Goal: Find specific page/section: Find specific page/section

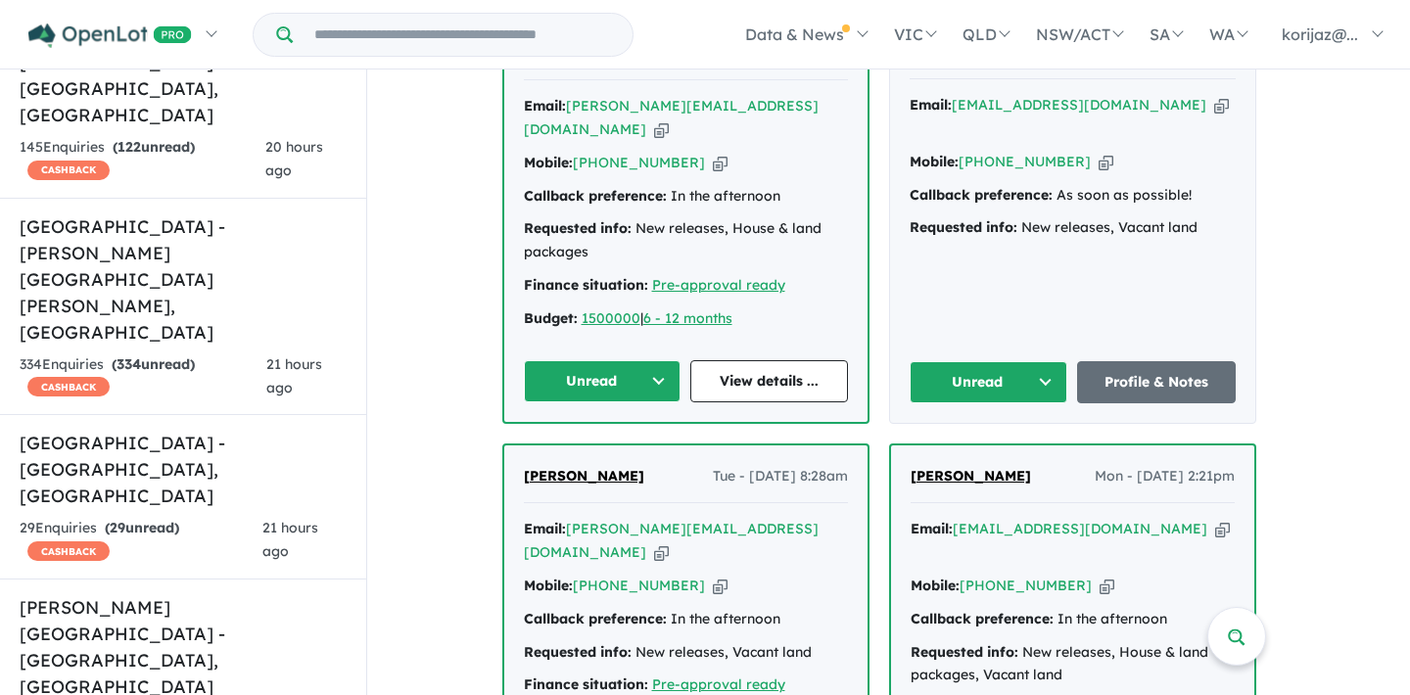
scroll to position [3048, 0]
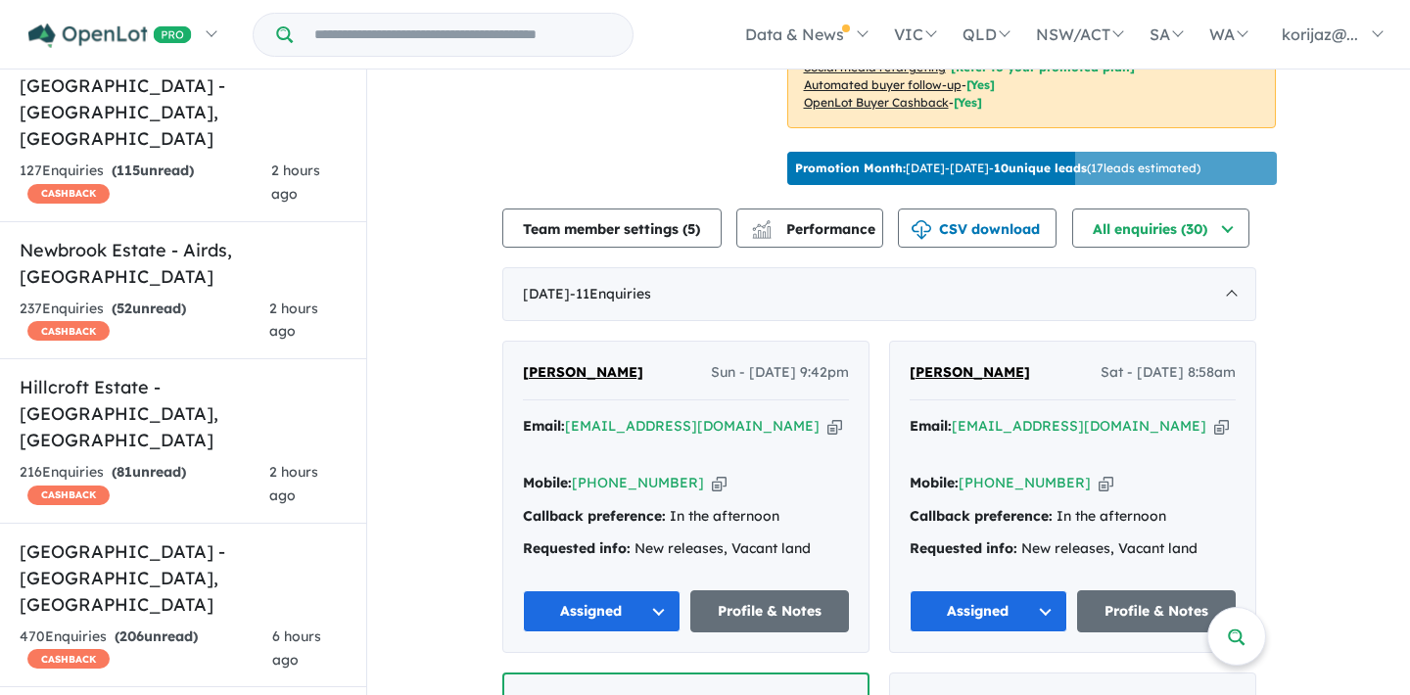
scroll to position [588, 0]
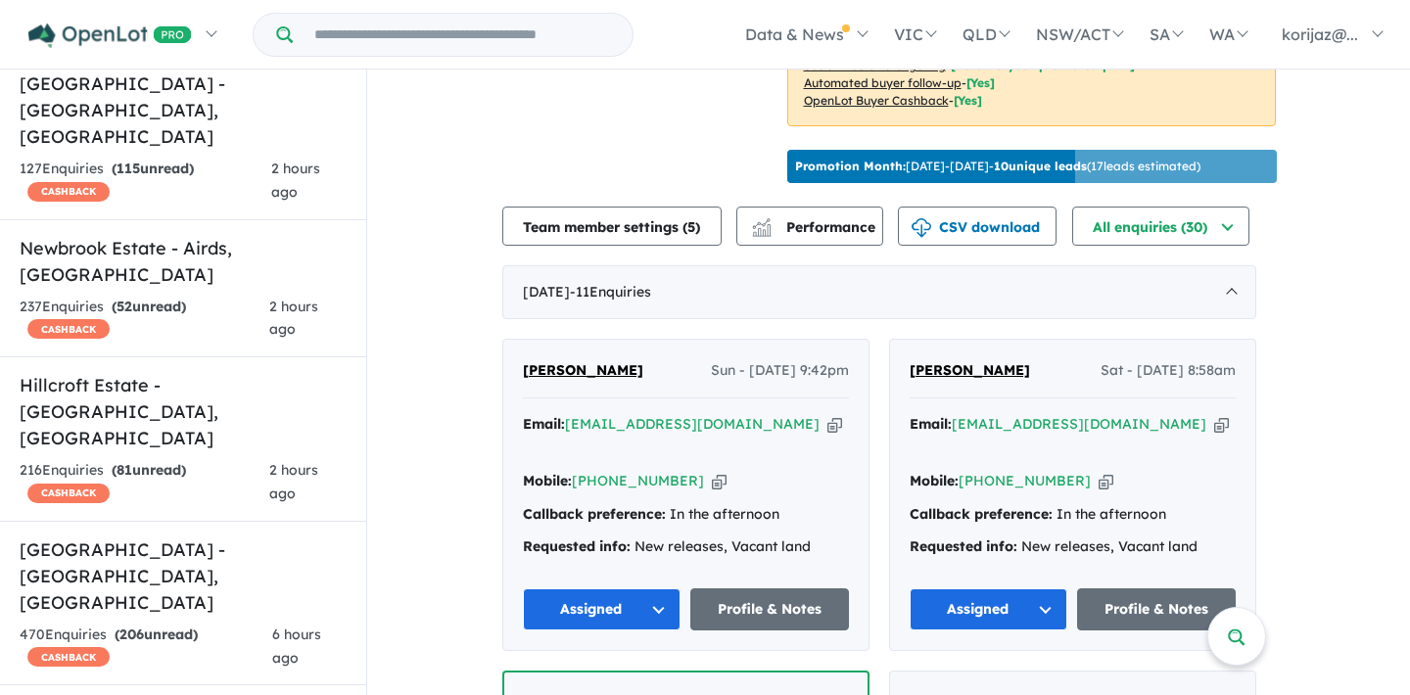
click at [681, 244] on button "Team member settings ( 5 )" at bounding box center [611, 226] width 219 height 39
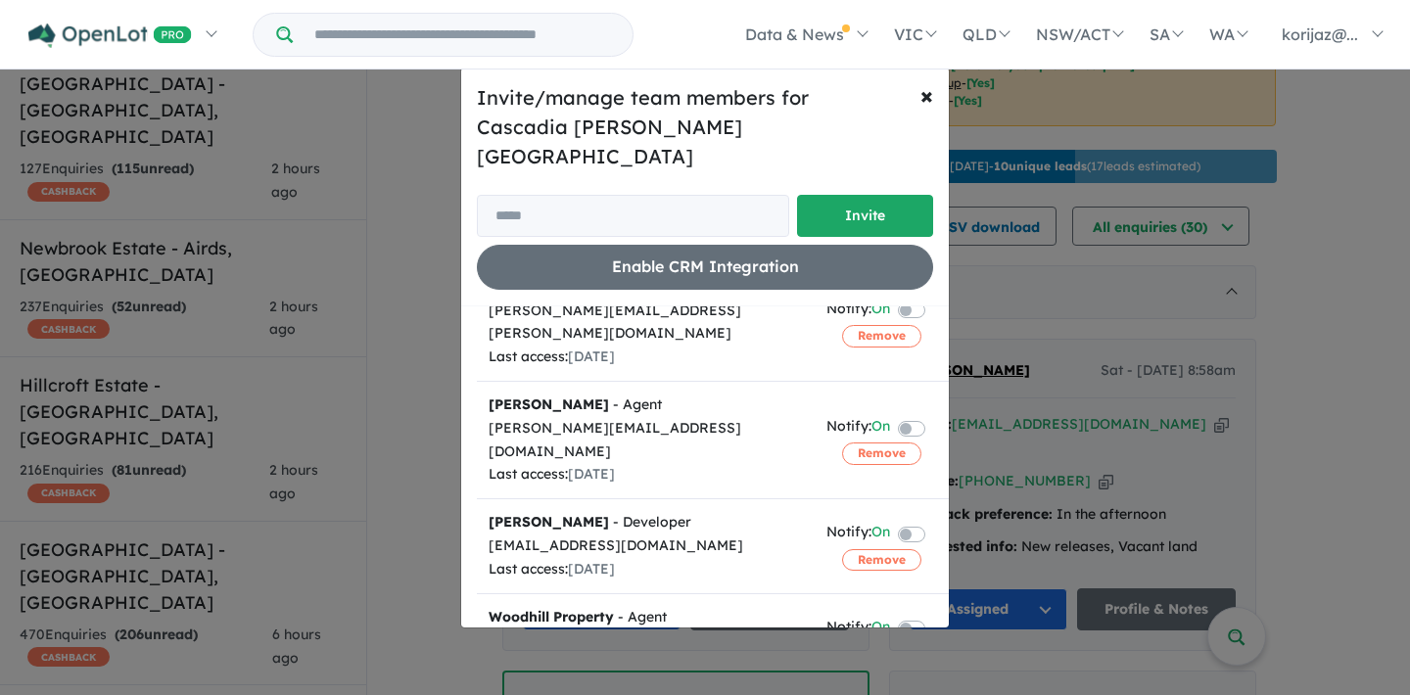
scroll to position [184, 0]
click at [929, 110] on span "×" at bounding box center [927, 94] width 13 height 29
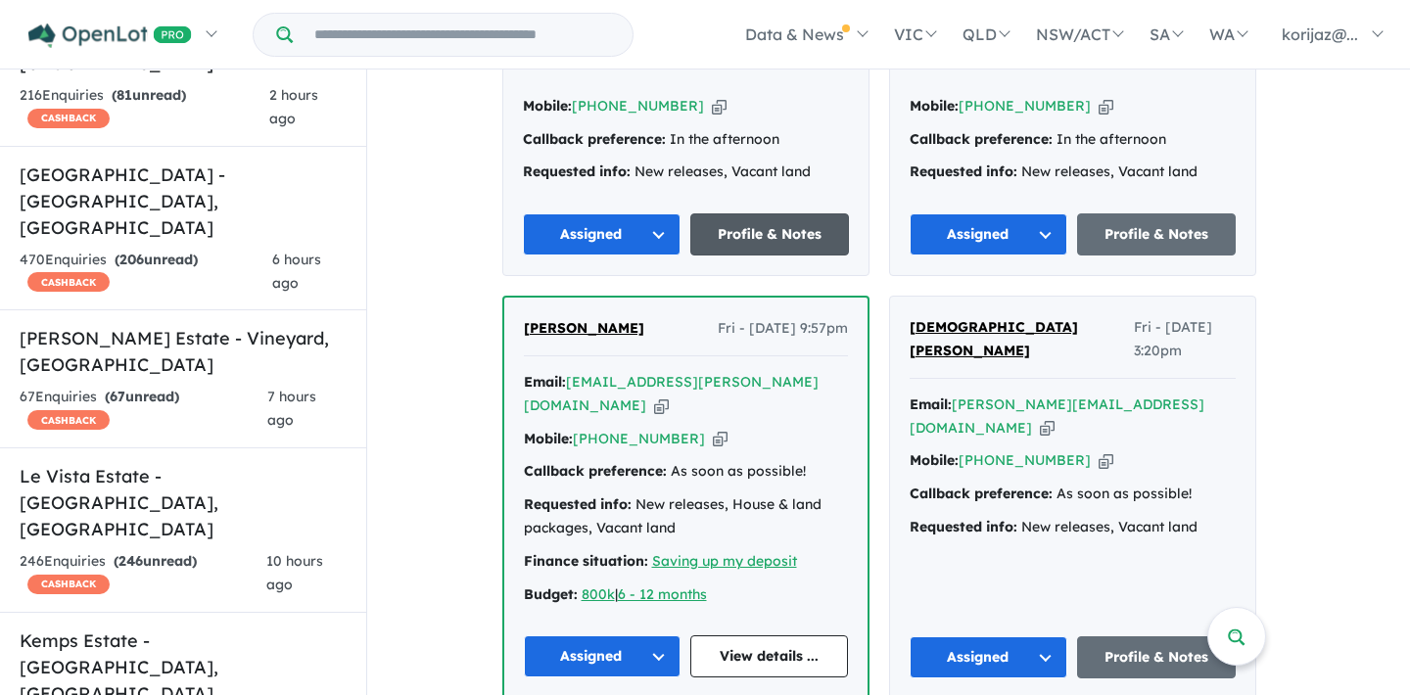
scroll to position [978, 0]
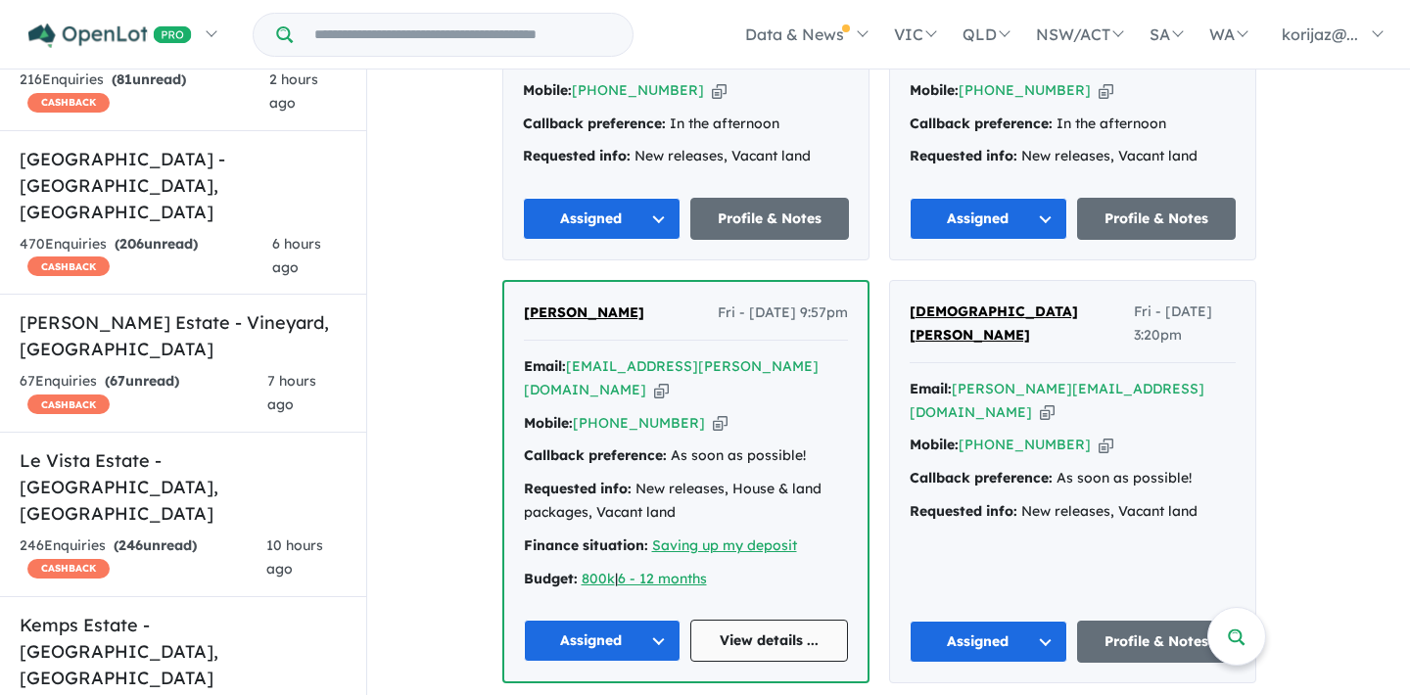
click at [739, 620] on link "View details ..." at bounding box center [769, 641] width 158 height 42
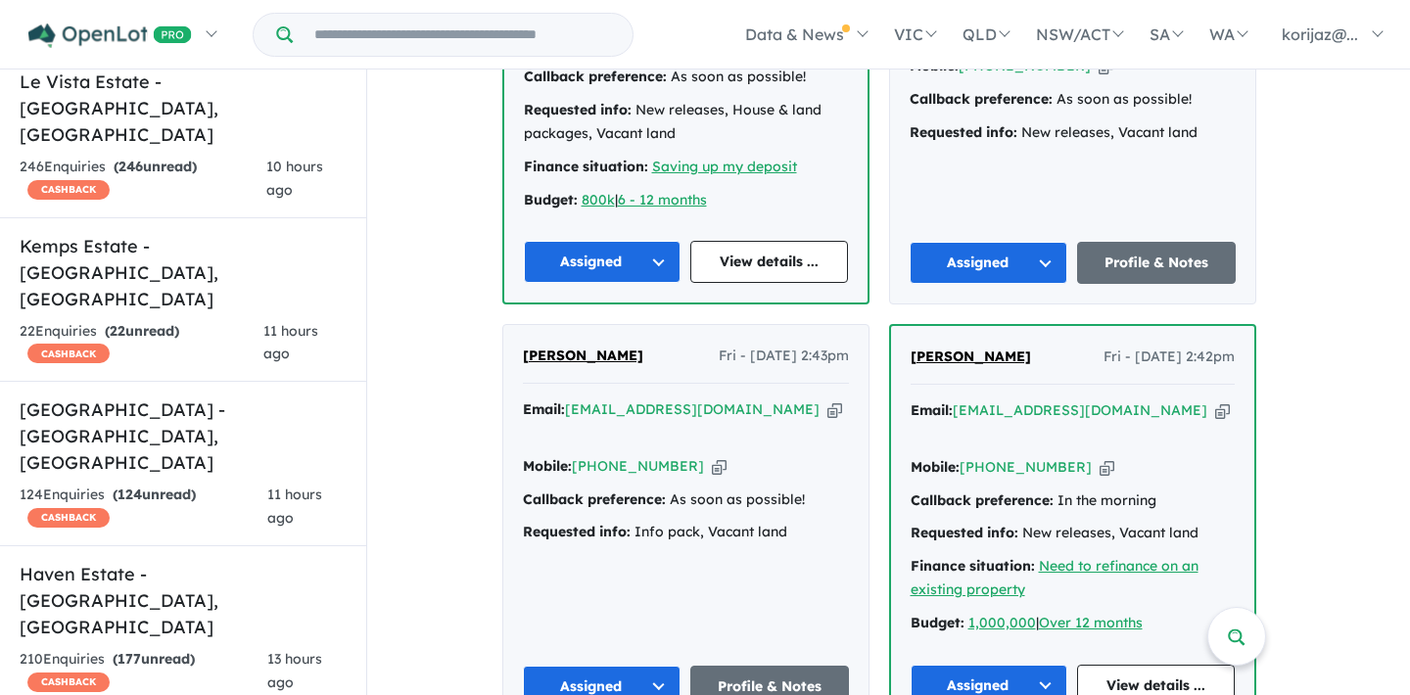
scroll to position [1450, 0]
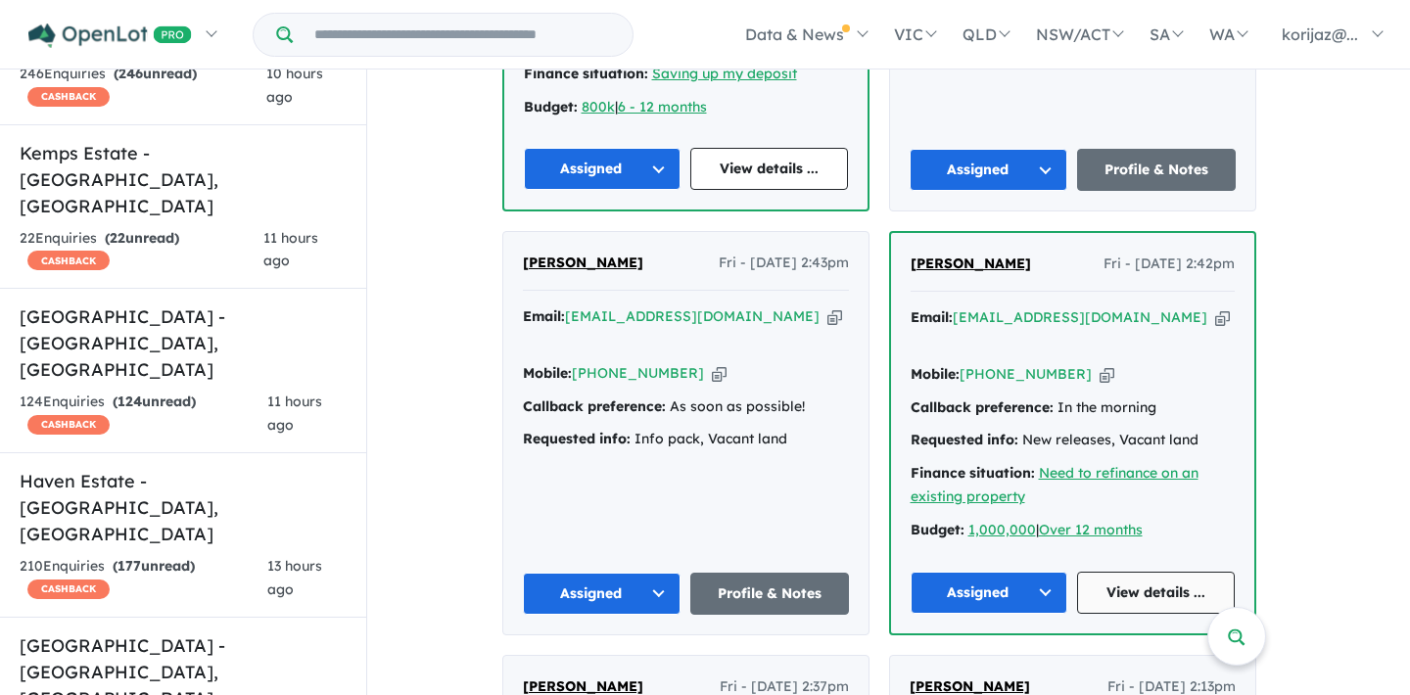
click at [1162, 572] on link "View details ..." at bounding box center [1156, 593] width 158 height 42
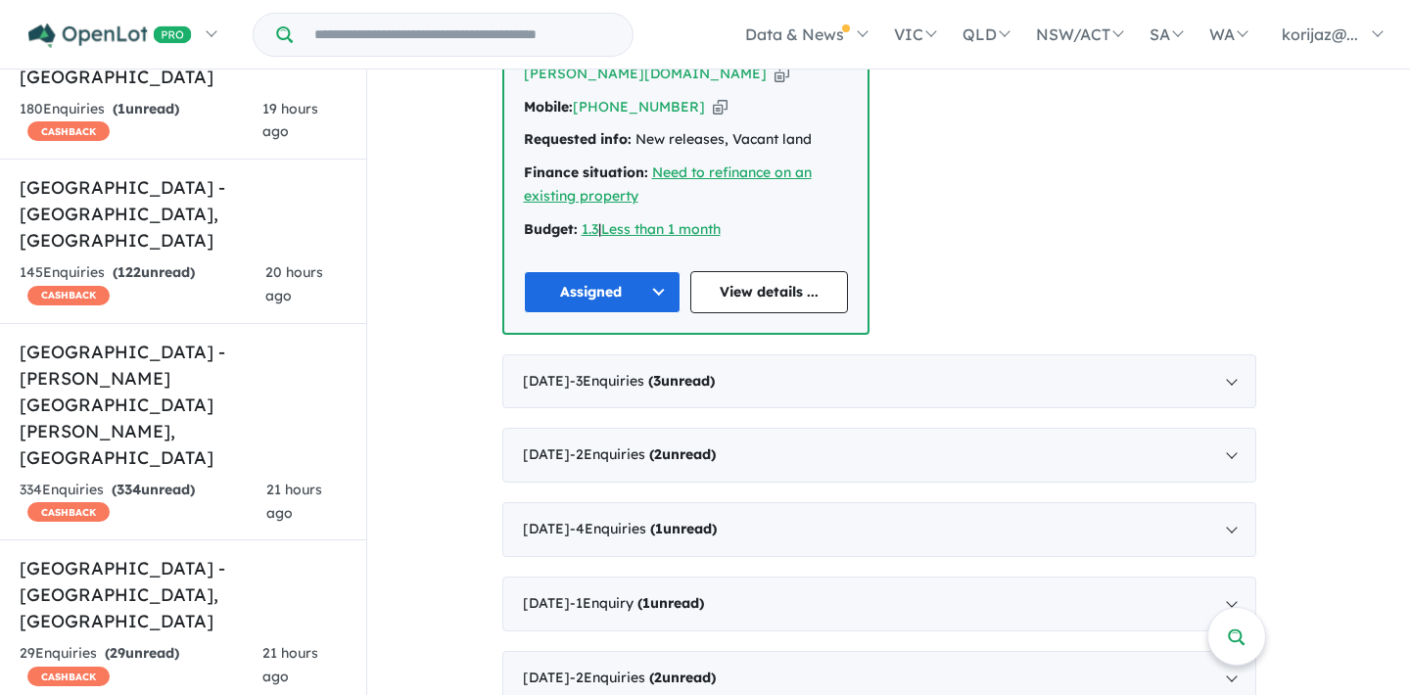
scroll to position [2952, 1]
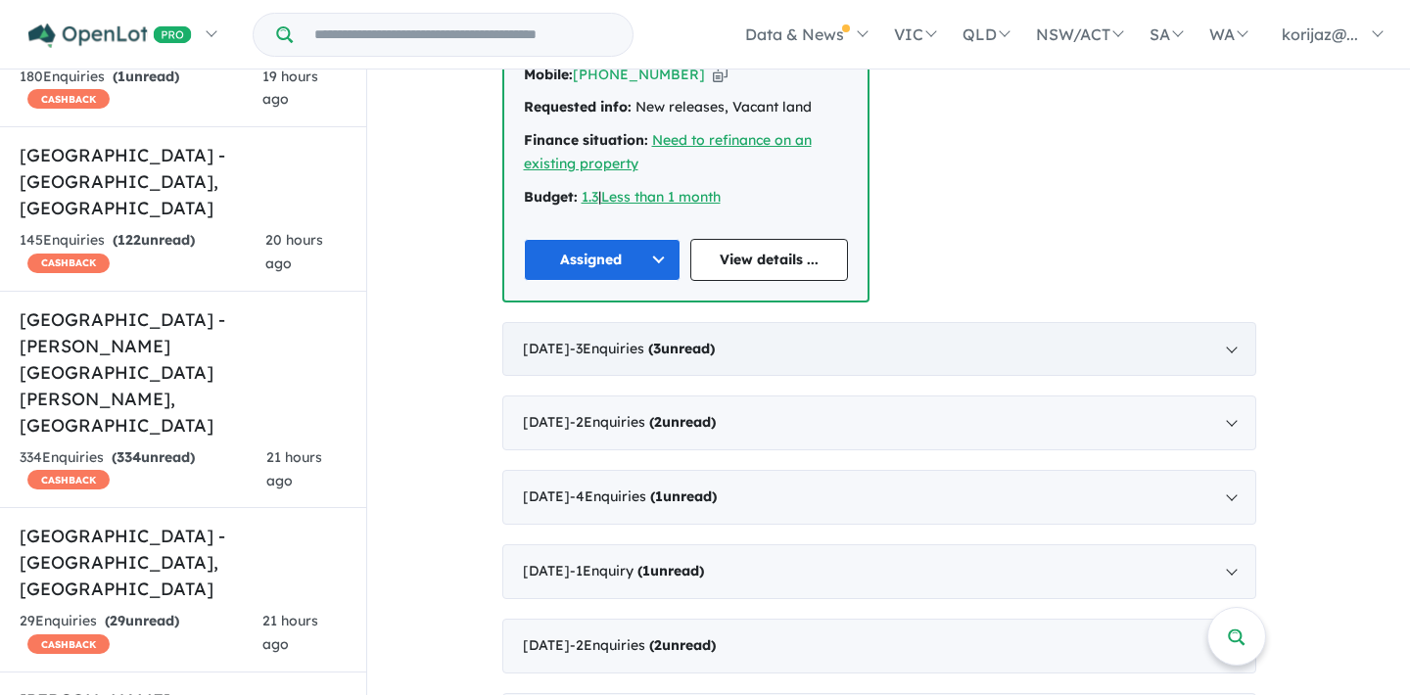
click at [681, 322] on div "July 2025 - 3 Enquir ies ( 3 unread)" at bounding box center [879, 349] width 754 height 55
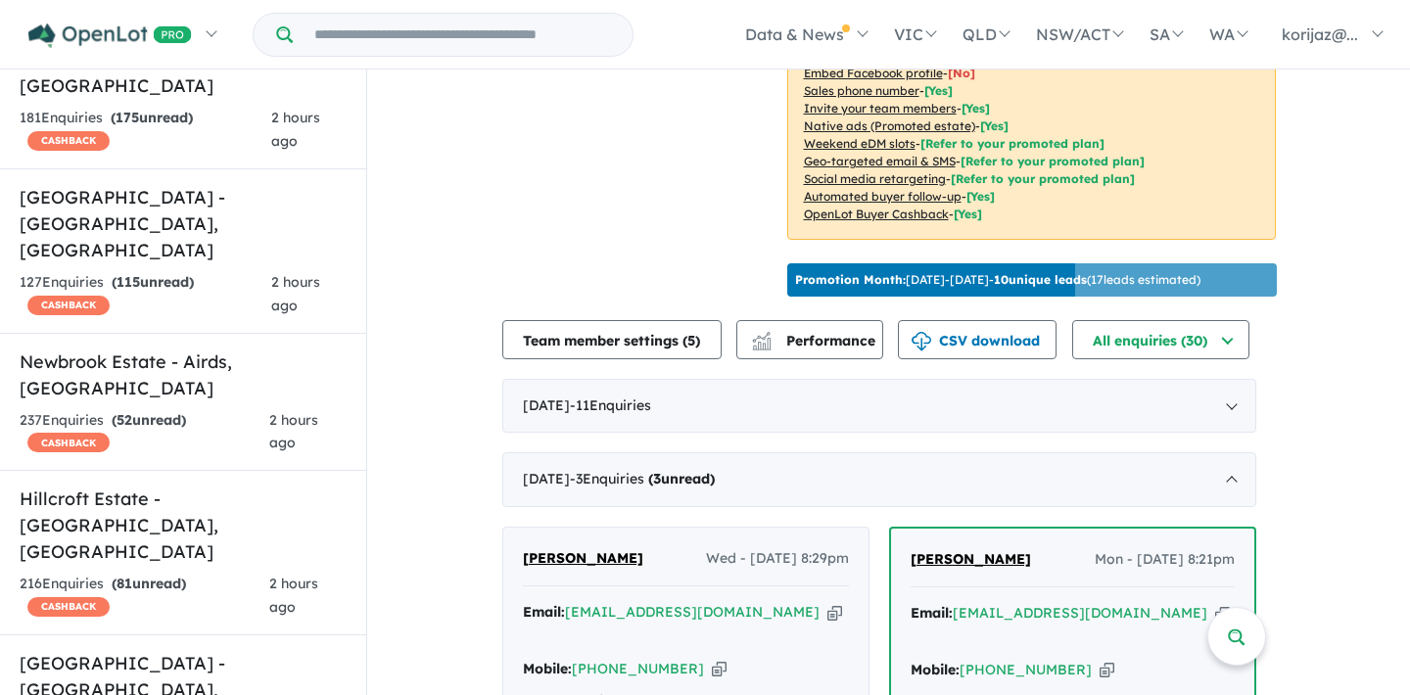
scroll to position [472, 0]
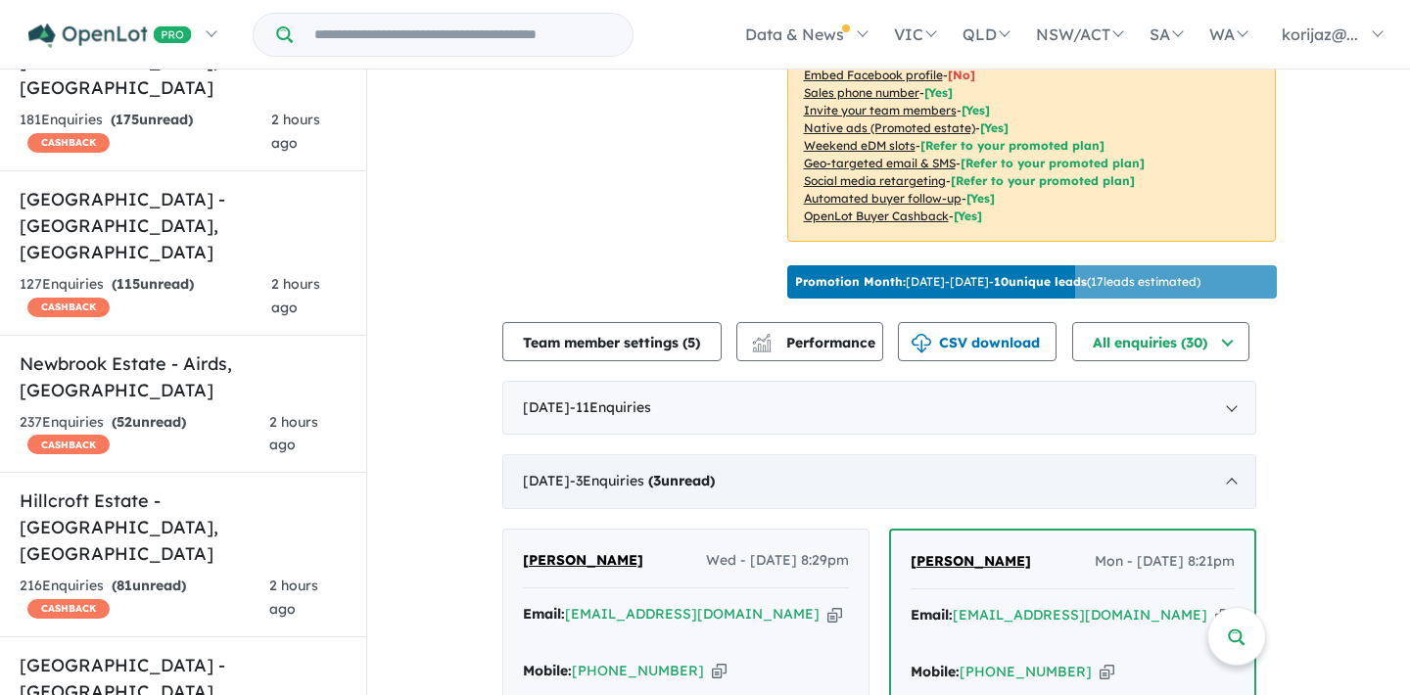
click at [660, 489] on span "- 3 Enquir ies ( 3 unread)" at bounding box center [642, 481] width 145 height 18
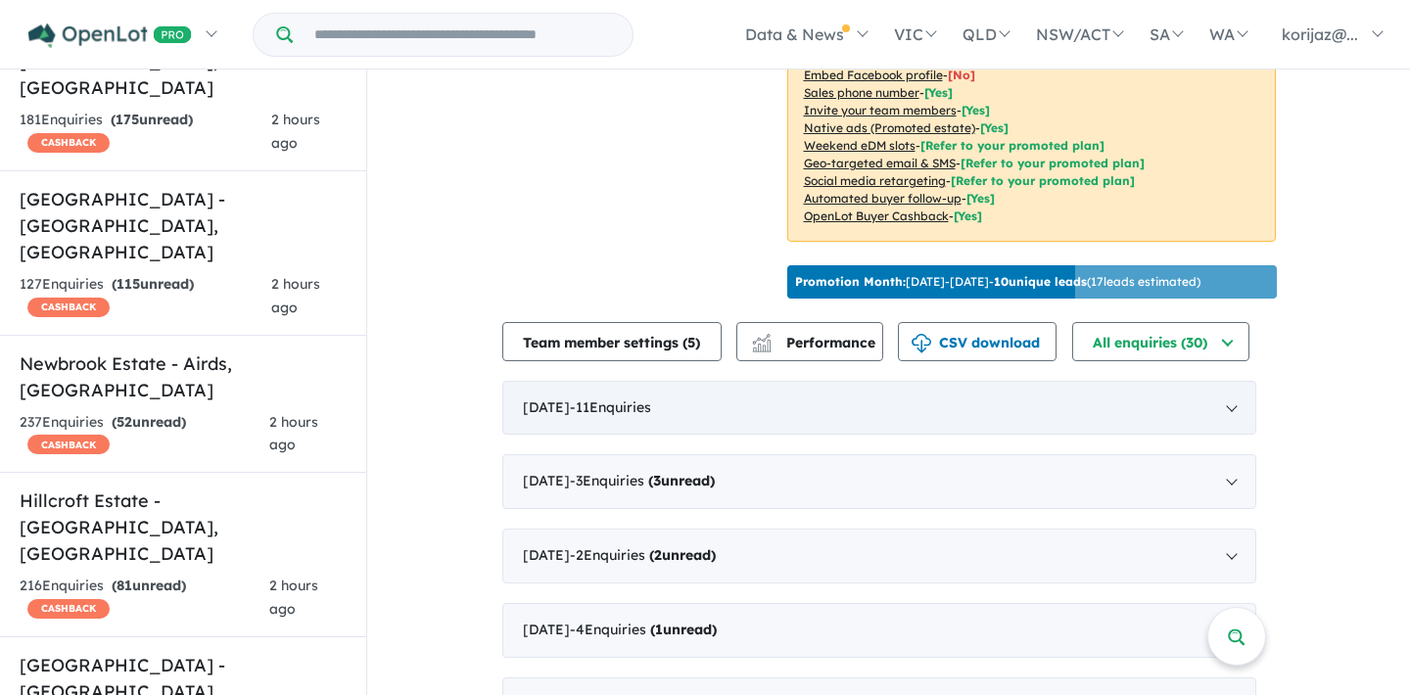
click at [651, 416] on span "- 11 Enquir ies ( 0 unread)" at bounding box center [610, 408] width 81 height 18
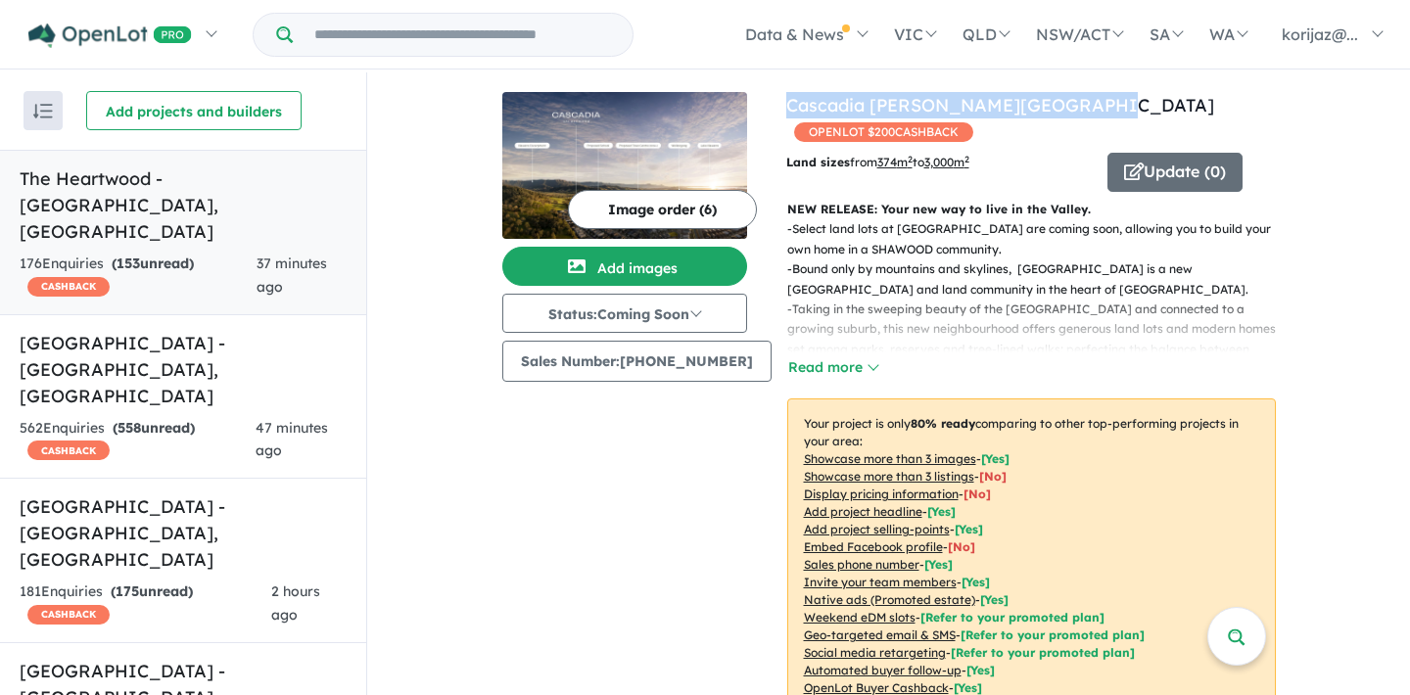
scroll to position [1, 0]
click at [420, 39] on input "Try estate name, suburb, builder or developer" at bounding box center [463, 35] width 332 height 42
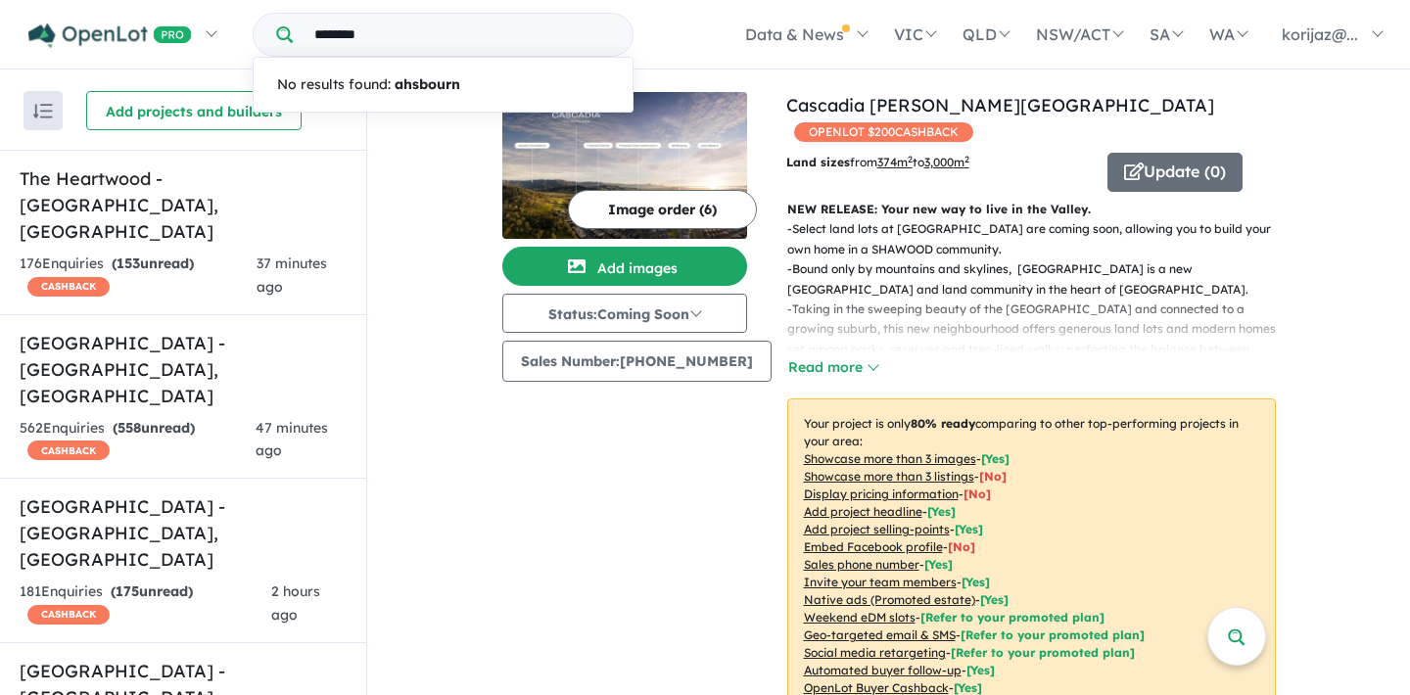
click at [334, 31] on input "********" at bounding box center [463, 35] width 332 height 42
type input "********"
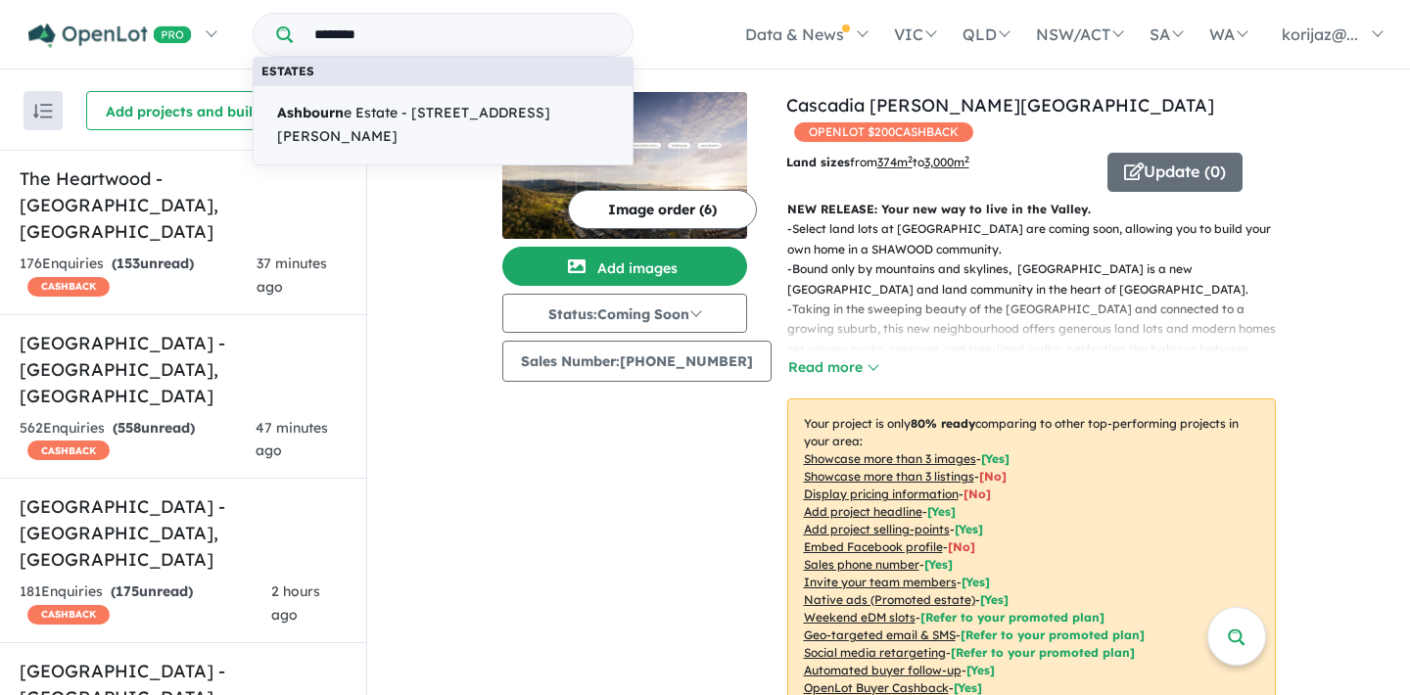
click at [363, 127] on span "Ashbourn e Estate - 141 Yarrawa Road, Moss Vale NSW 2577" at bounding box center [443, 125] width 332 height 47
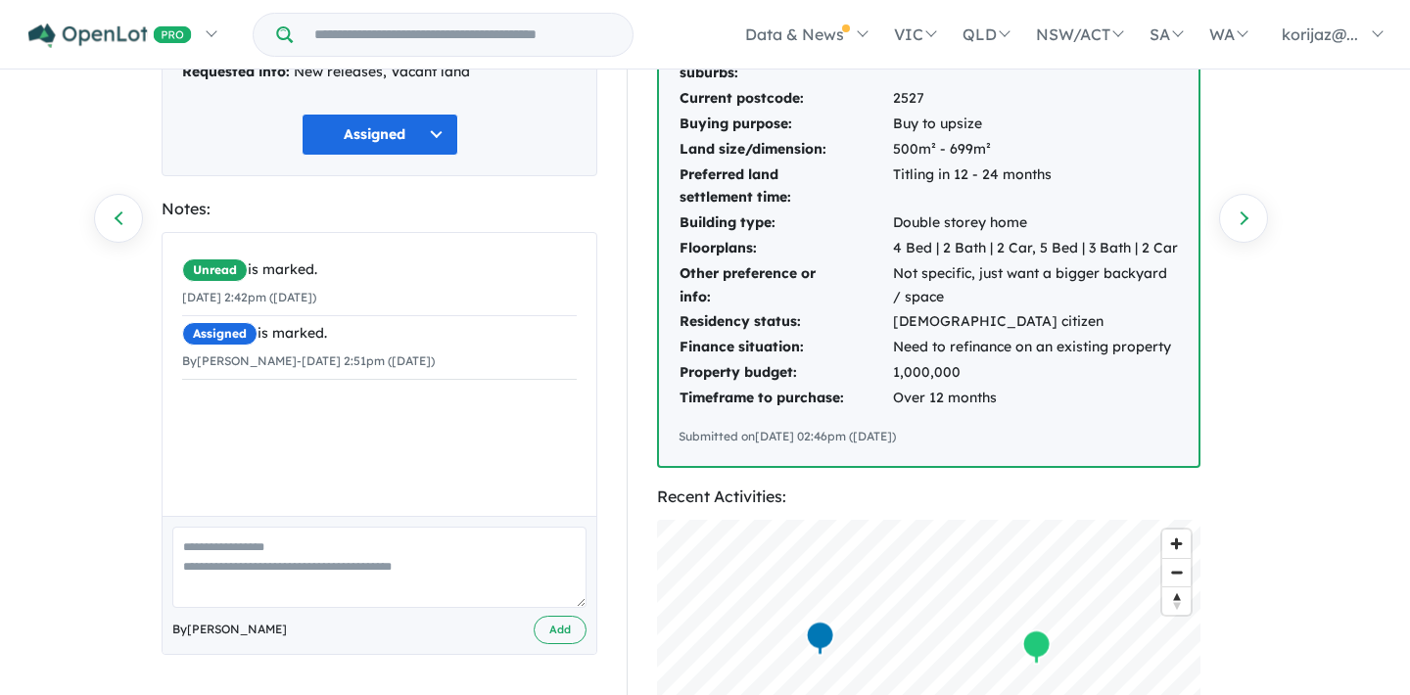
scroll to position [239, 0]
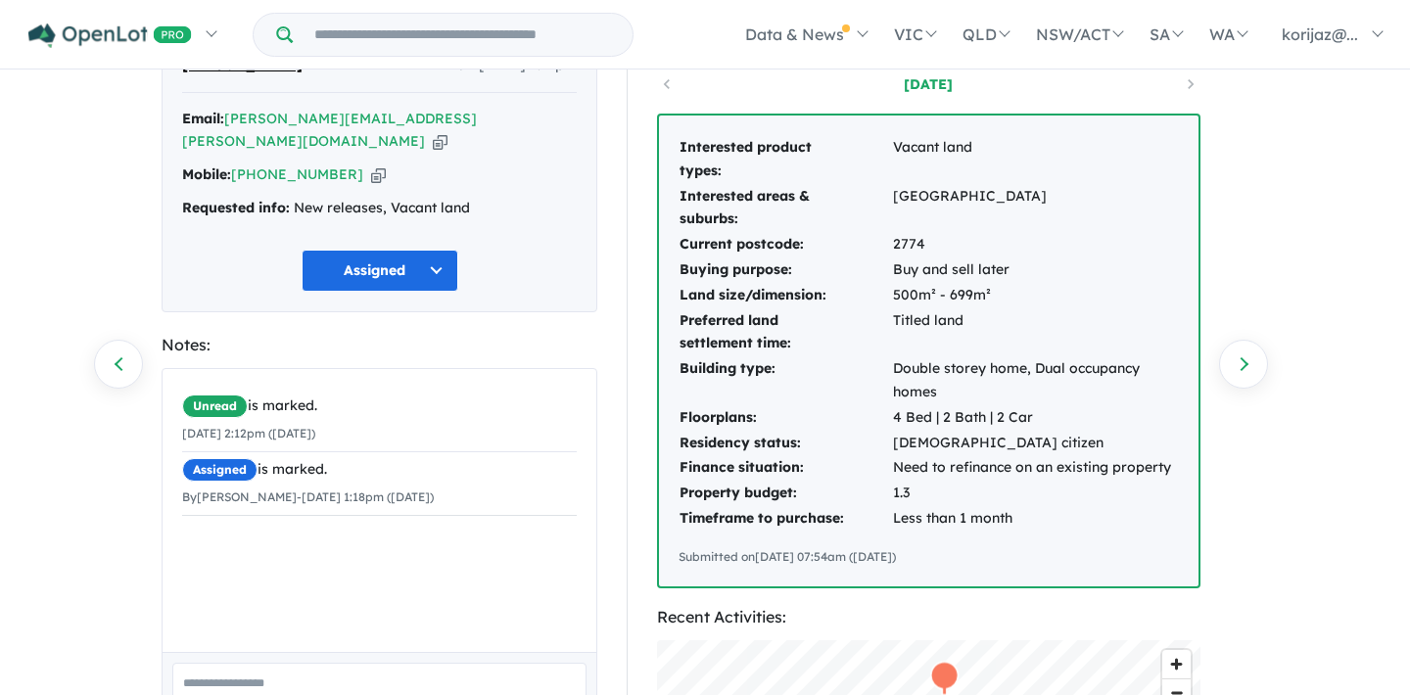
scroll to position [101, 0]
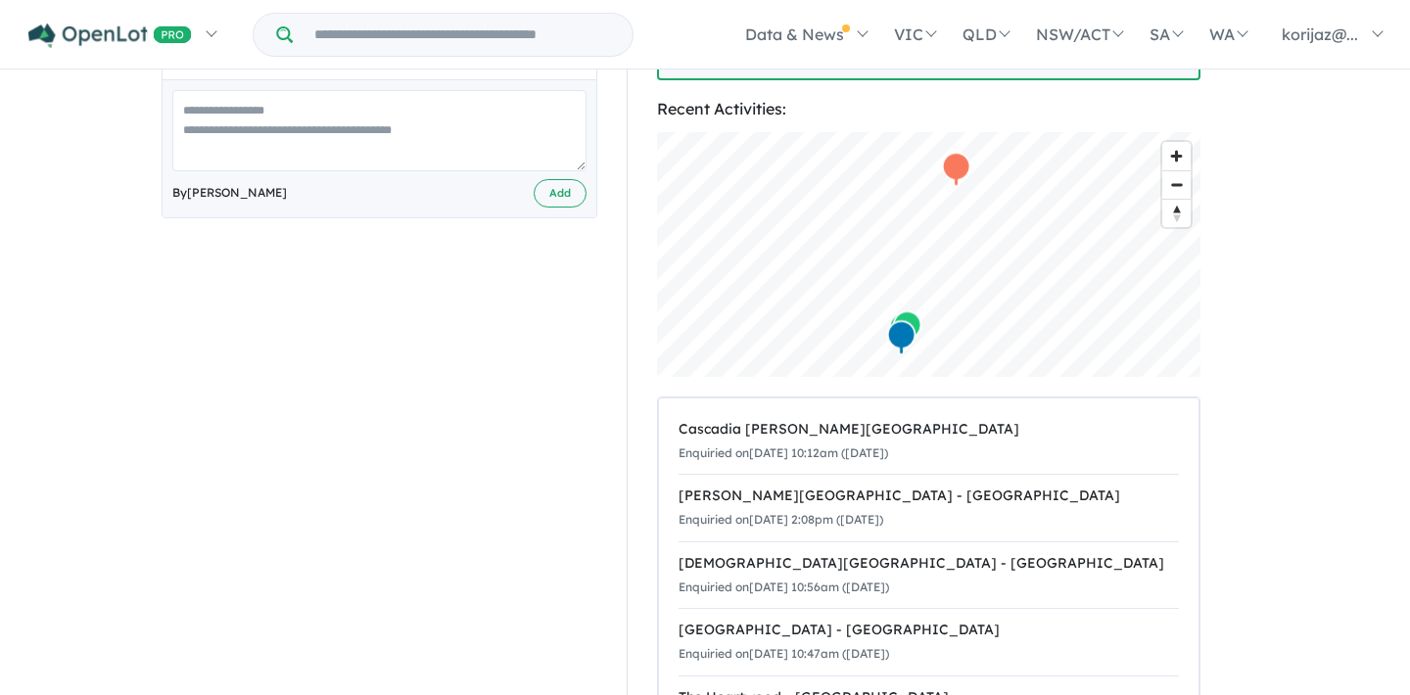
scroll to position [691, 0]
